Goal: Navigation & Orientation: Find specific page/section

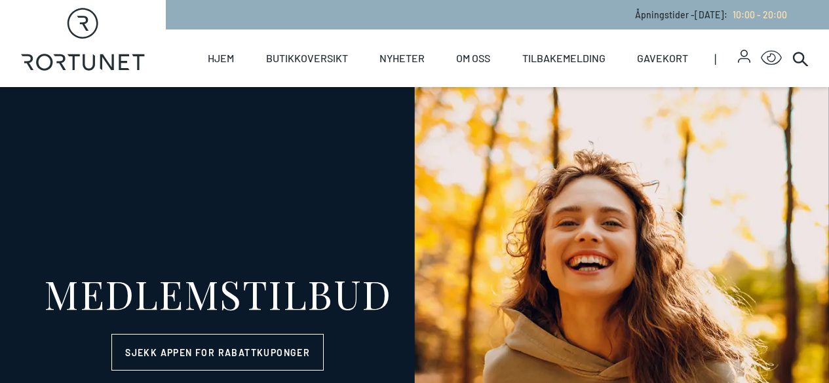
select select "NO"
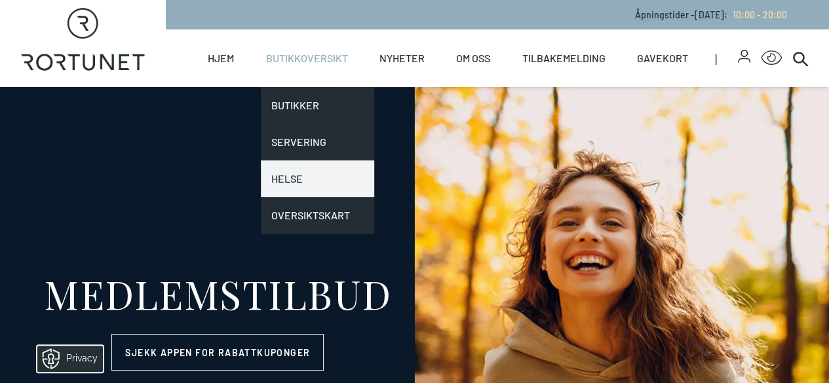
click at [288, 176] on link "Helse" at bounding box center [317, 179] width 113 height 37
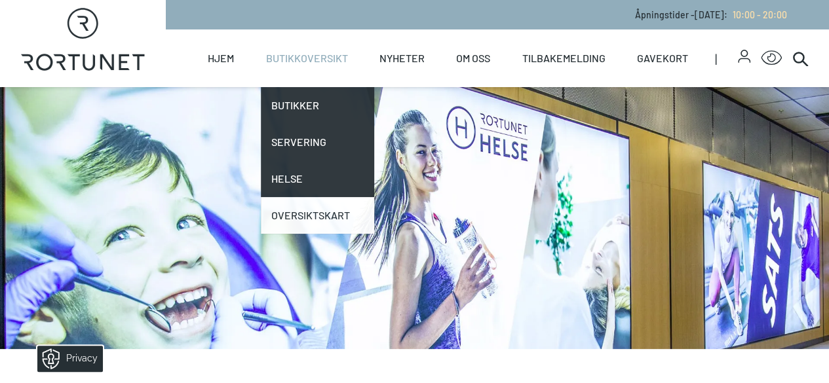
click at [323, 213] on link "Oversiktskart" at bounding box center [317, 215] width 113 height 37
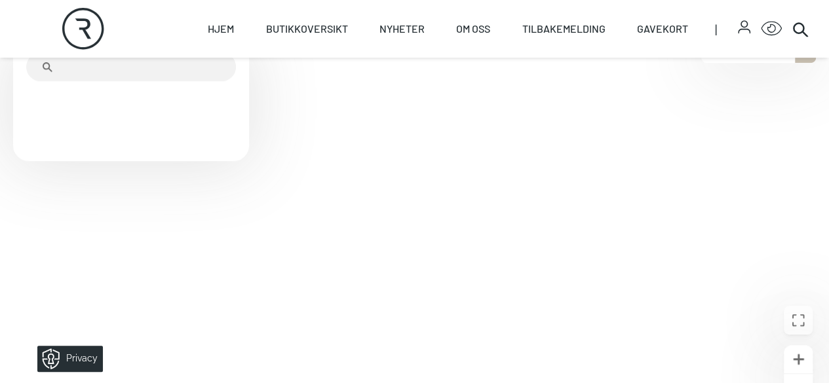
scroll to position [459, 0]
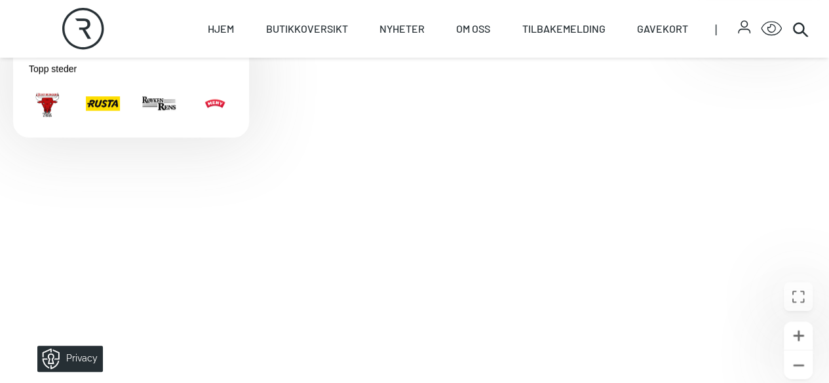
click at [809, 39] on div "På 1. etg. Klikk for å velge en annen etasje." at bounding box center [805, 28] width 21 height 24
click at [738, 63] on p "2. etg" at bounding box center [724, 51] width 33 height 24
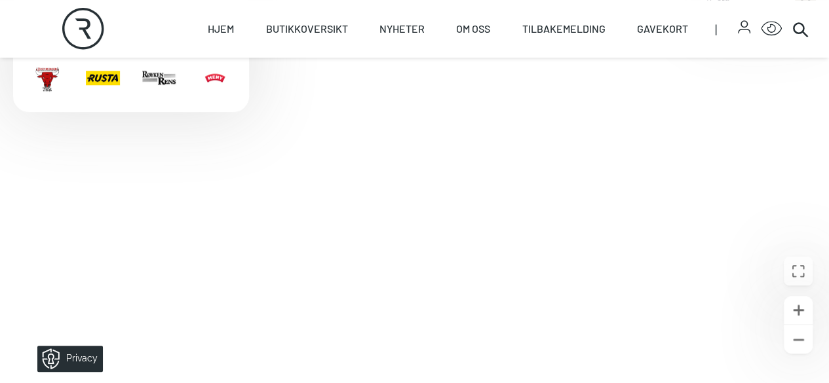
scroll to position [476, 0]
